Goal: Check status

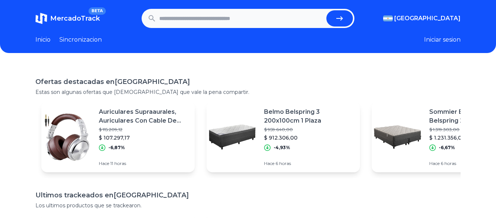
scroll to position [32, 0]
click at [185, 20] on input "text" at bounding box center [241, 18] width 164 height 16
type input "**********"
click at [326, 10] on button "submit" at bounding box center [339, 18] width 27 height 16
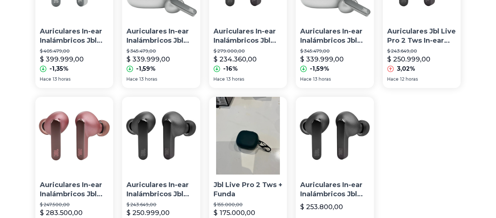
scroll to position [184, 0]
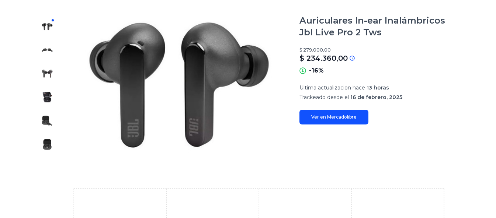
scroll to position [147, 0]
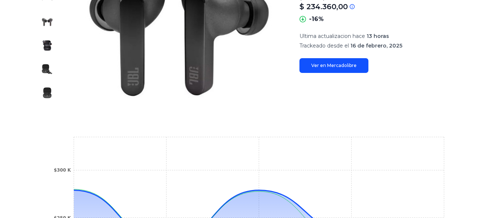
click at [329, 68] on link "Ver en Mercadolibre" at bounding box center [333, 65] width 69 height 15
